Goal: Obtain resource: Obtain resource

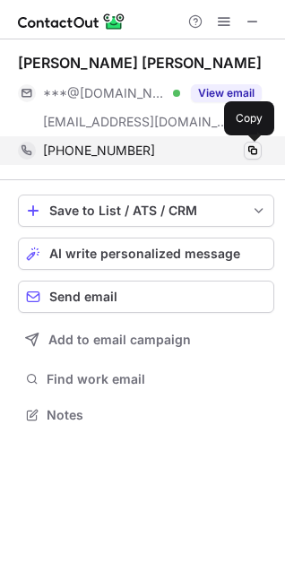
drag, startPoint x: 0, startPoint y: 0, endPoint x: 249, endPoint y: 151, distance: 291.5
click at [249, 151] on span at bounding box center [253, 151] width 14 height 14
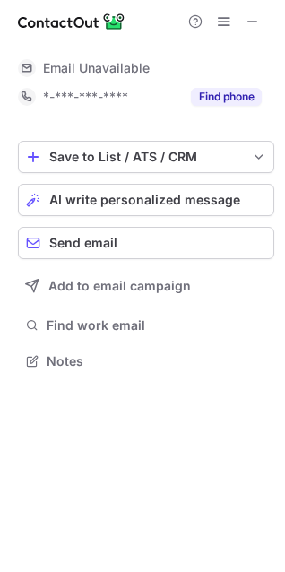
scroll to position [374, 285]
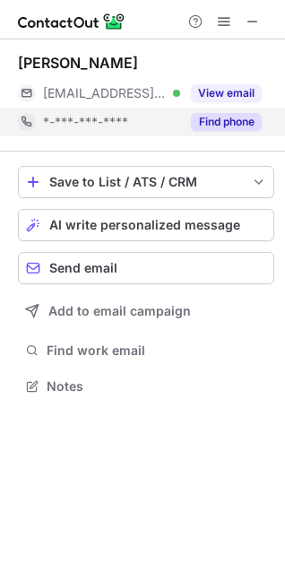
click at [208, 118] on button "Find phone" at bounding box center [226, 122] width 71 height 18
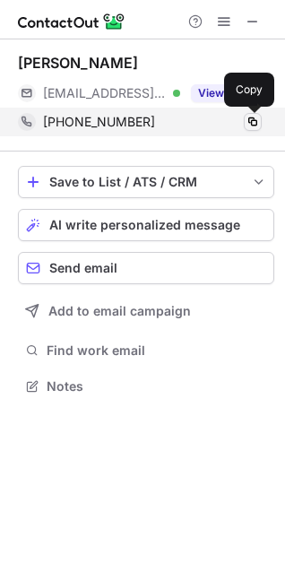
click at [249, 126] on span at bounding box center [253, 122] width 14 height 14
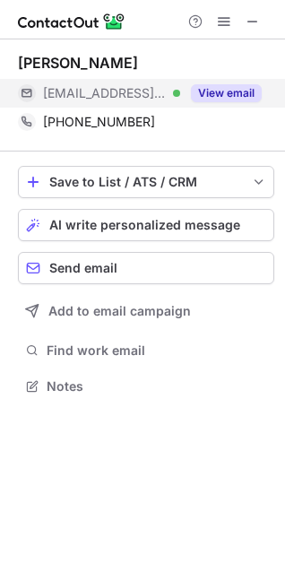
click at [237, 99] on button "View email" at bounding box center [226, 93] width 71 height 18
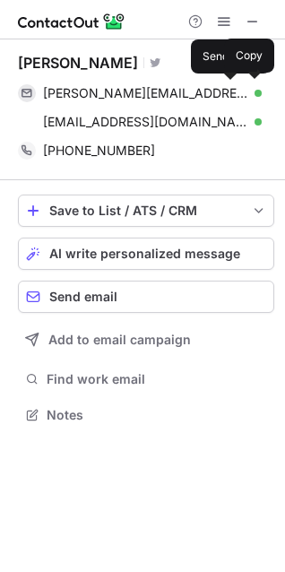
scroll to position [403, 285]
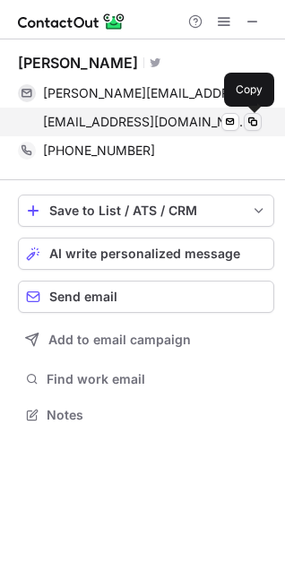
click at [256, 121] on span at bounding box center [253, 122] width 14 height 14
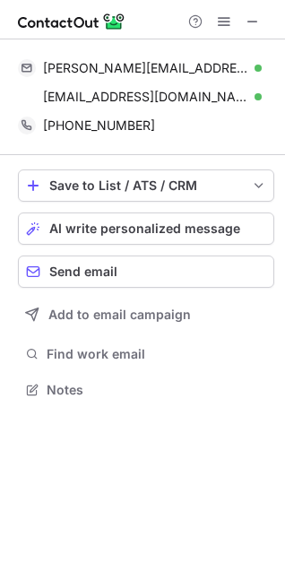
scroll to position [378, 285]
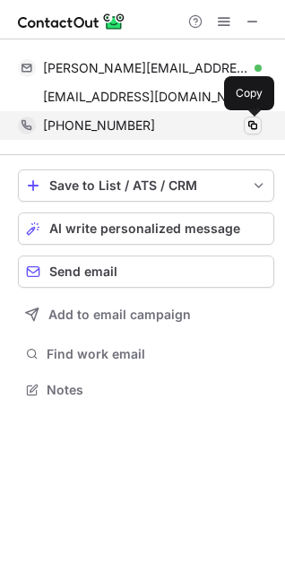
click at [257, 123] on span at bounding box center [253, 125] width 14 height 14
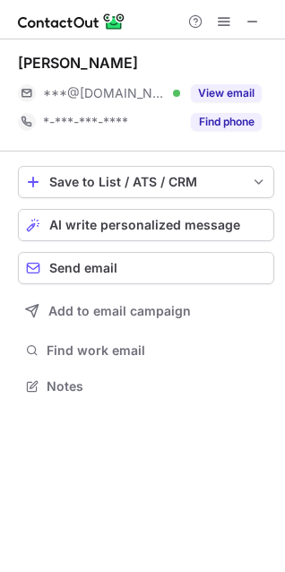
scroll to position [374, 285]
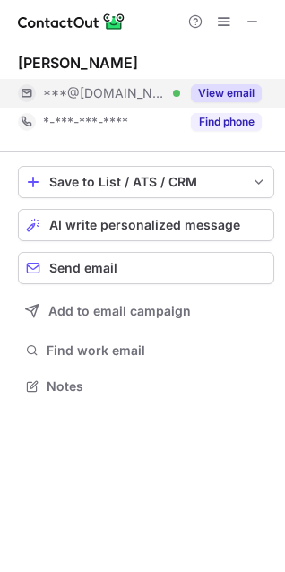
click at [229, 86] on button "View email" at bounding box center [226, 93] width 71 height 18
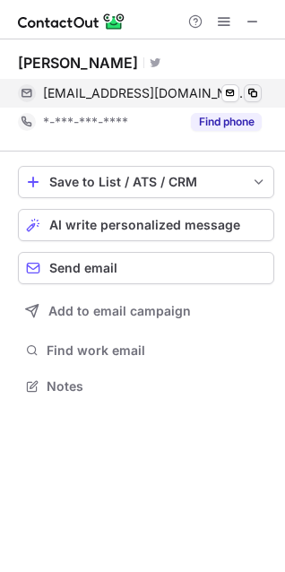
click at [254, 95] on span at bounding box center [253, 93] width 14 height 14
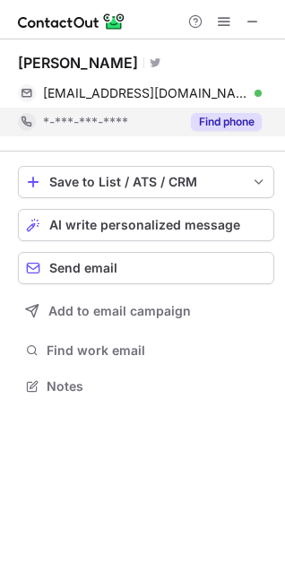
click at [240, 118] on button "Find phone" at bounding box center [226, 122] width 71 height 18
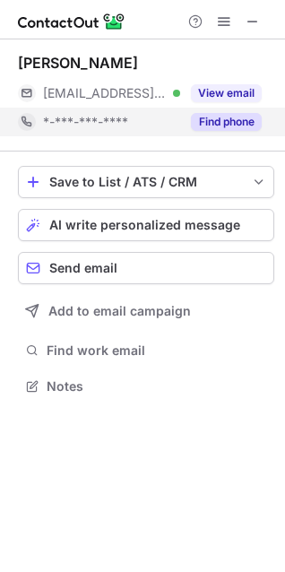
click at [208, 115] on button "Find phone" at bounding box center [226, 122] width 71 height 18
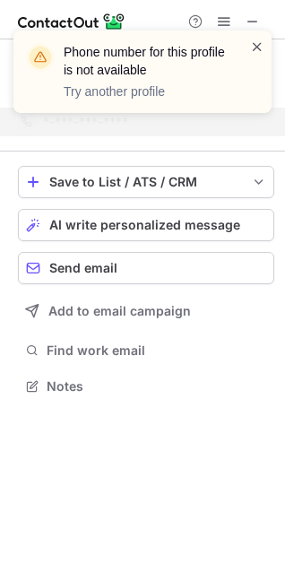
click at [260, 39] on span at bounding box center [257, 47] width 14 height 18
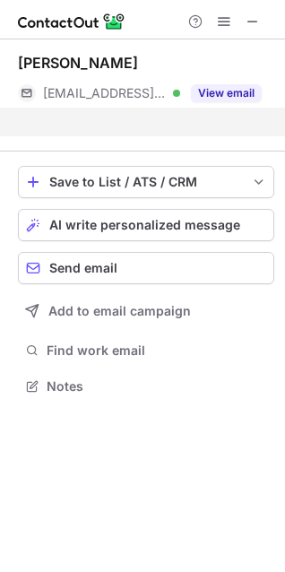
scroll to position [345, 285]
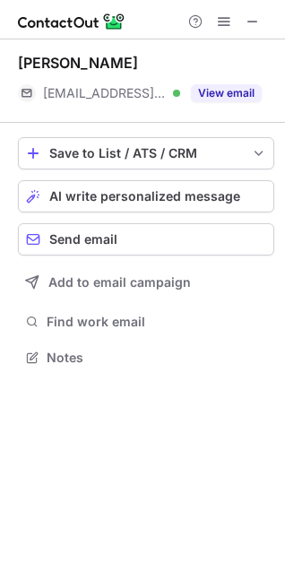
click at [233, 90] on div "Phone number for this profile is not available Try another profile" at bounding box center [154, 71] width 181 height 57
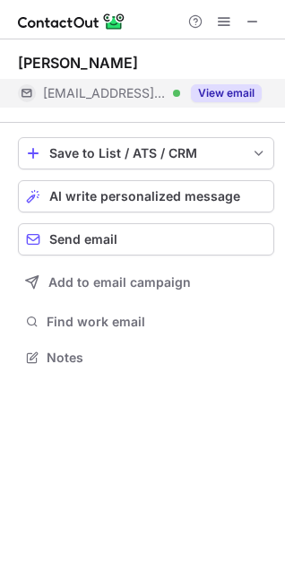
click at [233, 90] on button "View email" at bounding box center [226, 93] width 71 height 18
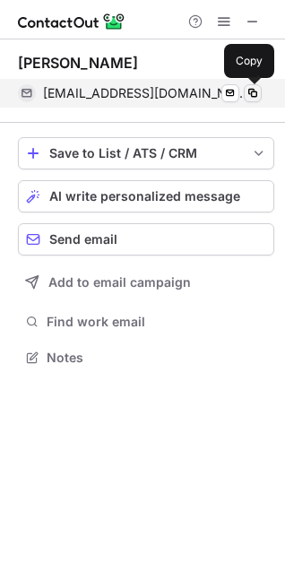
click at [255, 98] on span at bounding box center [253, 93] width 14 height 14
click at [255, 96] on span at bounding box center [253, 93] width 14 height 14
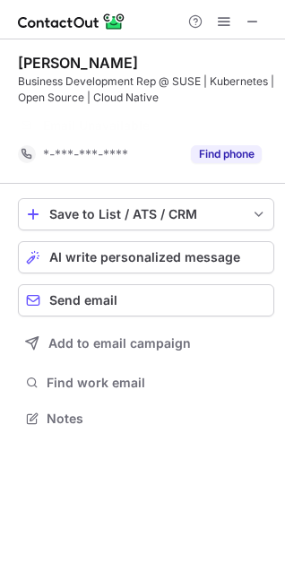
scroll to position [378, 285]
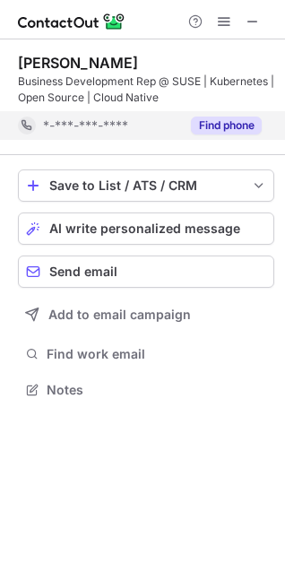
click at [232, 129] on button "Find phone" at bounding box center [226, 126] width 71 height 18
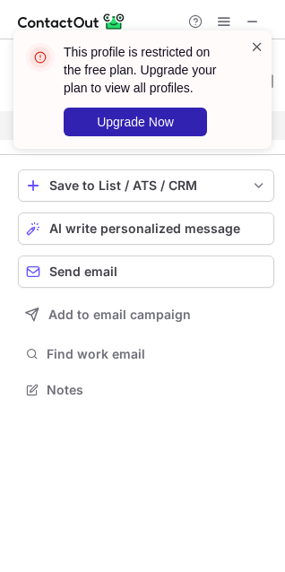
click at [257, 45] on span at bounding box center [257, 47] width 14 height 18
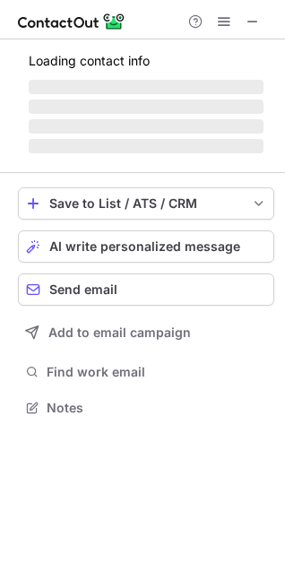
scroll to position [419, 285]
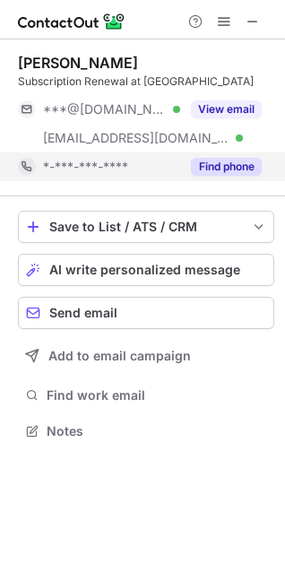
click at [199, 165] on button "Find phone" at bounding box center [226, 167] width 71 height 18
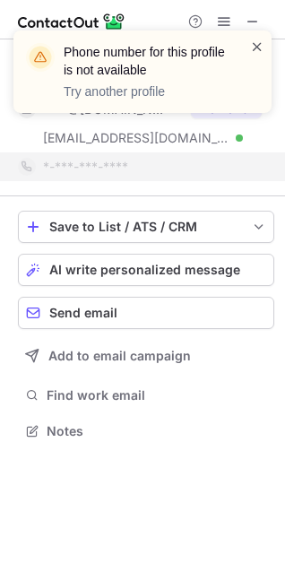
click at [258, 39] on span at bounding box center [257, 47] width 14 height 18
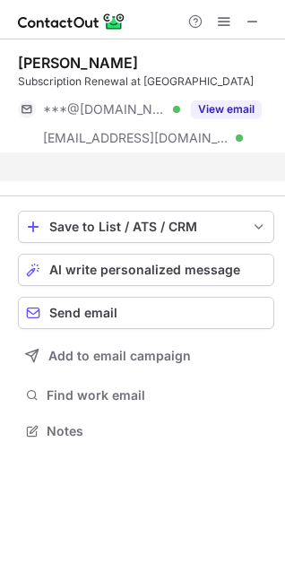
scroll to position [390, 285]
click at [246, 100] on div "Phone number for this profile is not available Try another profile" at bounding box center [142, 72] width 258 height 83
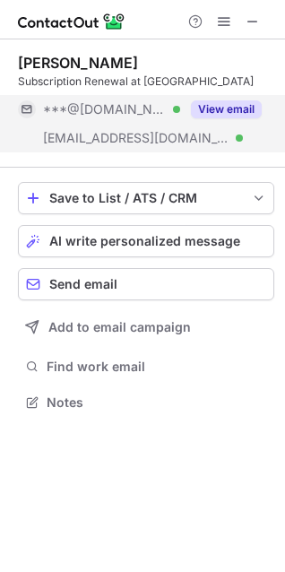
click at [242, 107] on button "View email" at bounding box center [226, 110] width 71 height 18
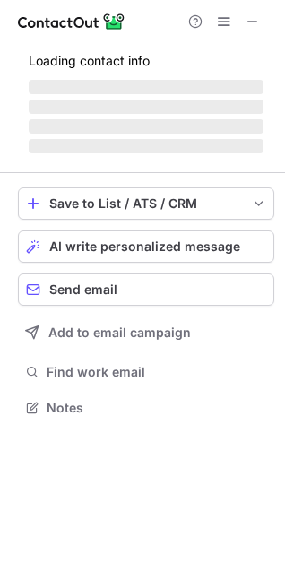
scroll to position [406, 285]
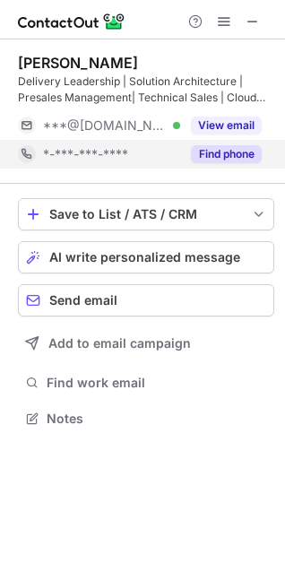
click at [224, 156] on button "Find phone" at bounding box center [226, 154] width 71 height 18
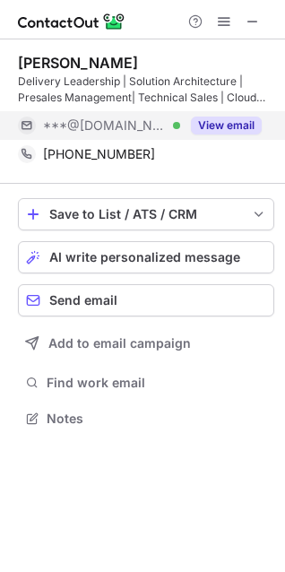
click at [223, 128] on button "View email" at bounding box center [226, 126] width 71 height 18
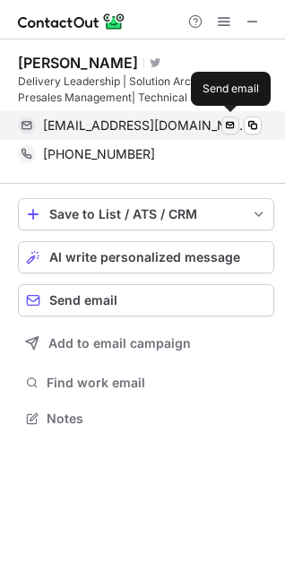
click at [227, 123] on span at bounding box center [230, 125] width 14 height 14
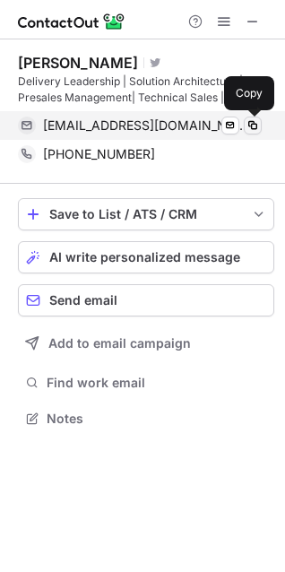
click at [258, 125] on span at bounding box center [253, 125] width 14 height 14
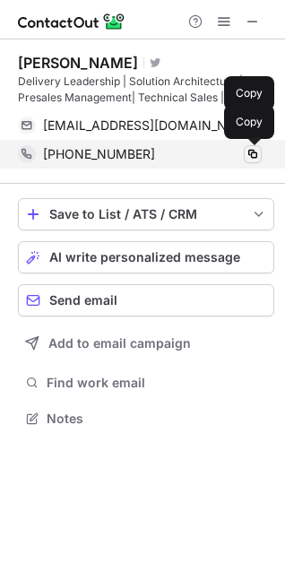
click at [255, 155] on span at bounding box center [253, 154] width 14 height 14
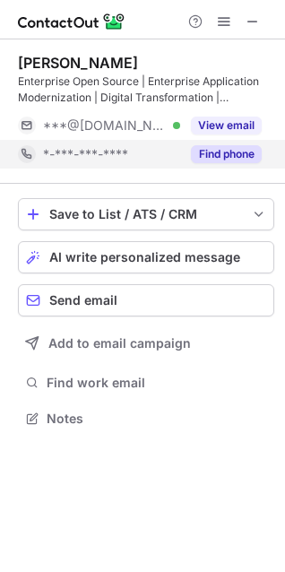
click at [224, 153] on button "Find phone" at bounding box center [226, 154] width 71 height 18
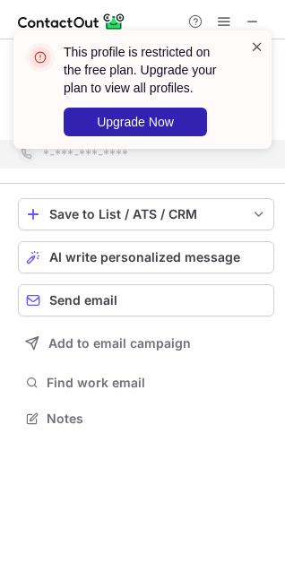
click at [258, 42] on span at bounding box center [257, 47] width 14 height 18
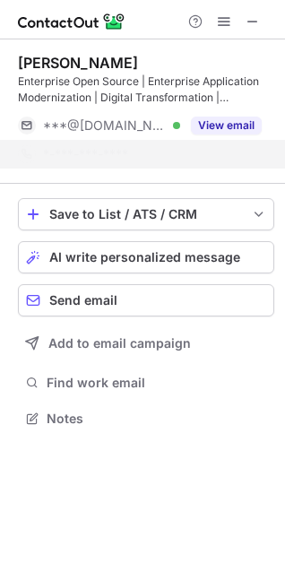
click at [233, 130] on div "This profile is restricted on the free plan. Upgrade your plan to view all prof…" at bounding box center [154, 89] width 181 height 93
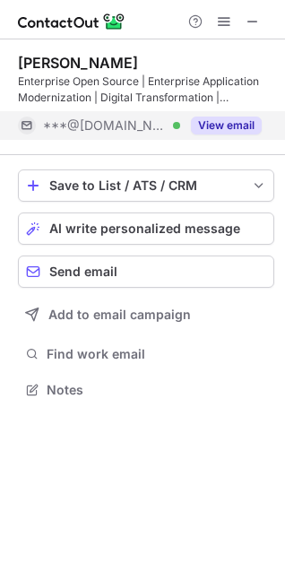
scroll to position [378, 285]
click at [232, 128] on button "View email" at bounding box center [226, 126] width 71 height 18
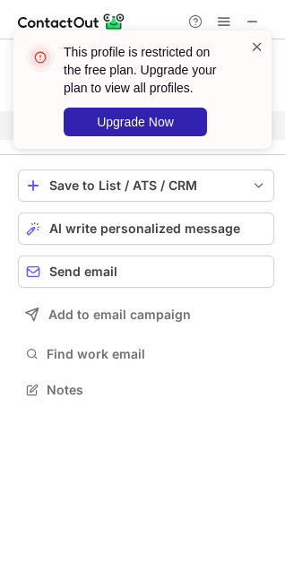
click at [258, 44] on span at bounding box center [257, 47] width 14 height 18
